Goal: Complete application form

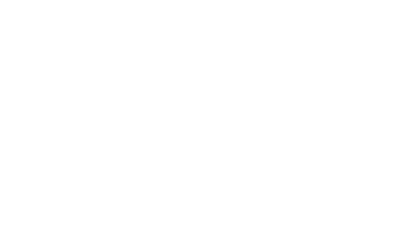
type input "**********"
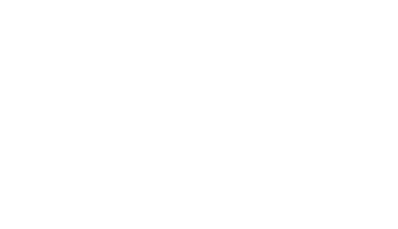
select select "**********"
type input "**********"
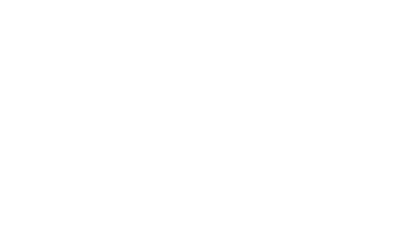
type input "**********"
